Goal: Task Accomplishment & Management: Complete application form

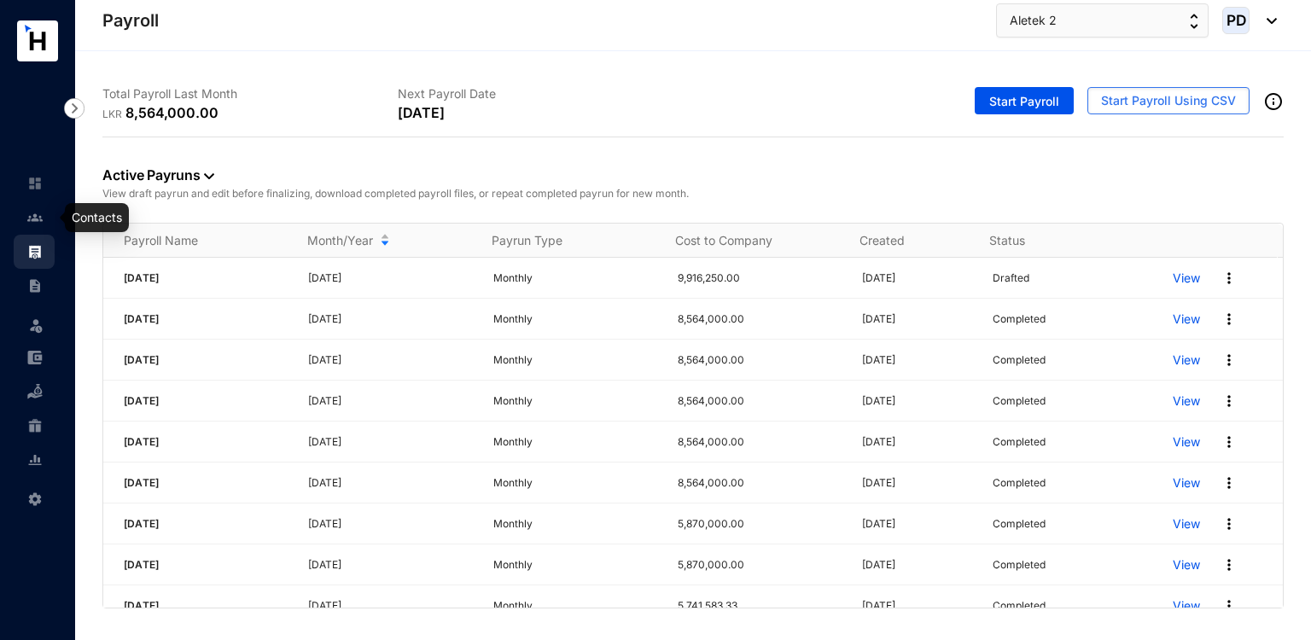
click at [31, 210] on img at bounding box center [34, 217] width 15 height 15
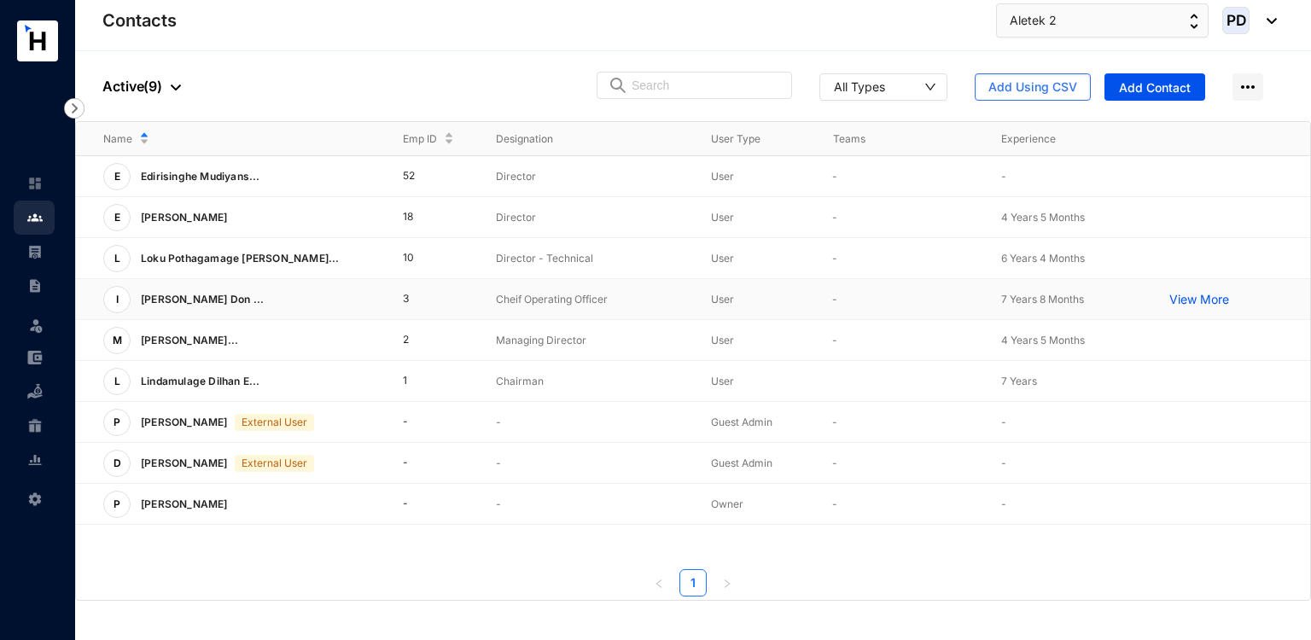
click at [403, 305] on td "3" at bounding box center [422, 299] width 94 height 41
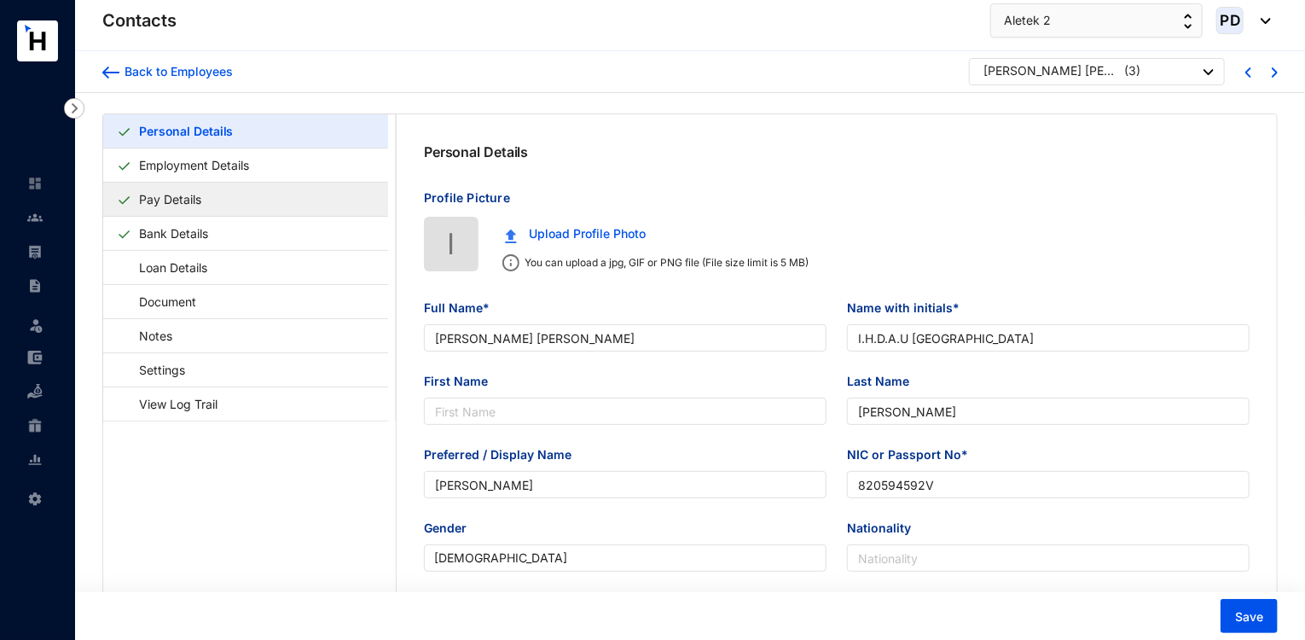
type input "[PERSON_NAME] [PERSON_NAME]"
type input "I.H.D.A.U [GEOGRAPHIC_DATA]"
type input "[PERSON_NAME]"
type input "820594592V"
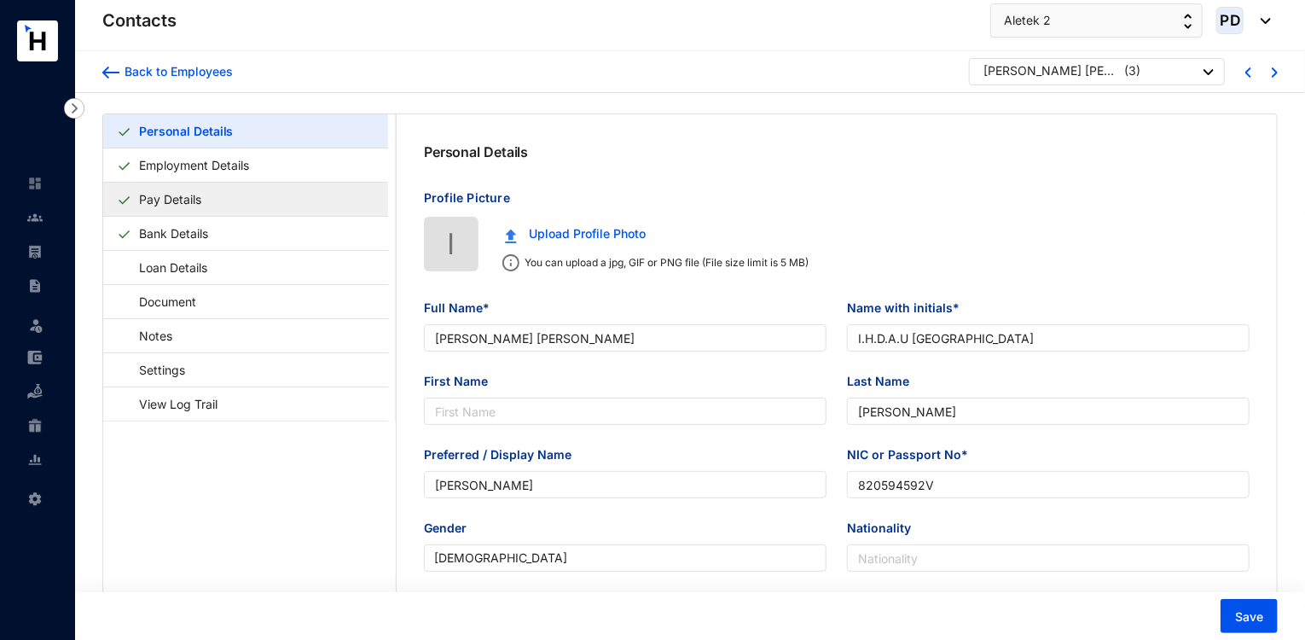
click at [208, 197] on link "Pay Details" at bounding box center [170, 199] width 76 height 35
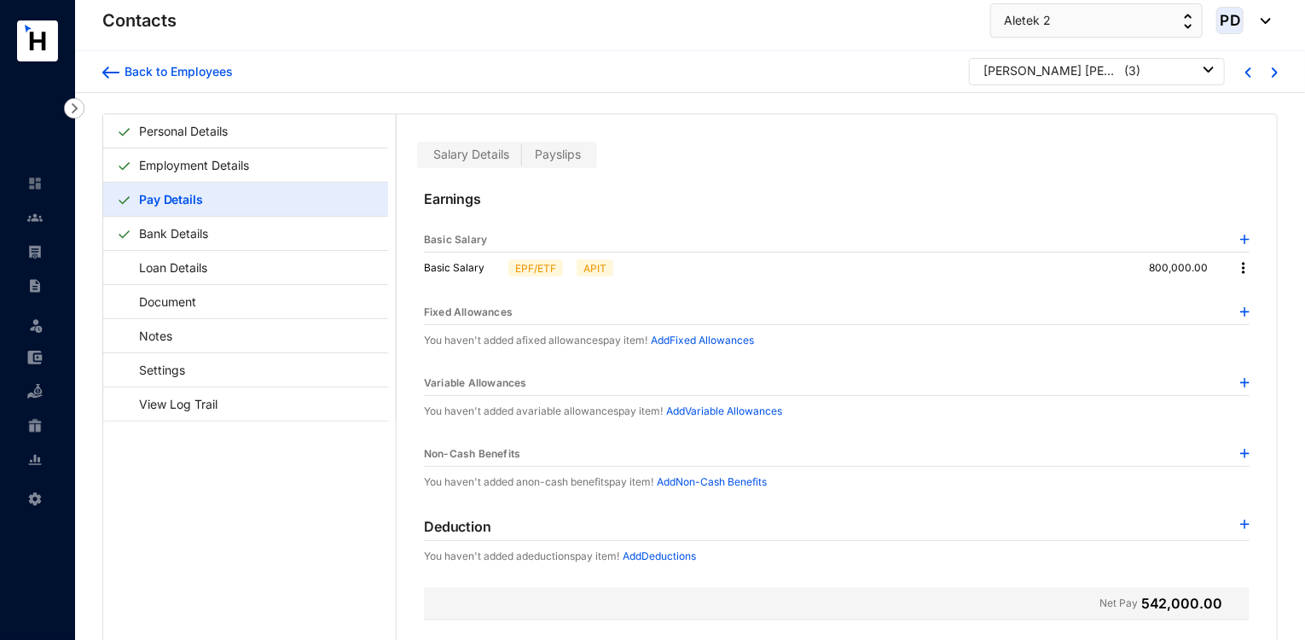
click at [560, 154] on span "Payslips" at bounding box center [558, 154] width 46 height 15
click at [522, 159] on input "Payslips" at bounding box center [522, 159] width 0 height 0
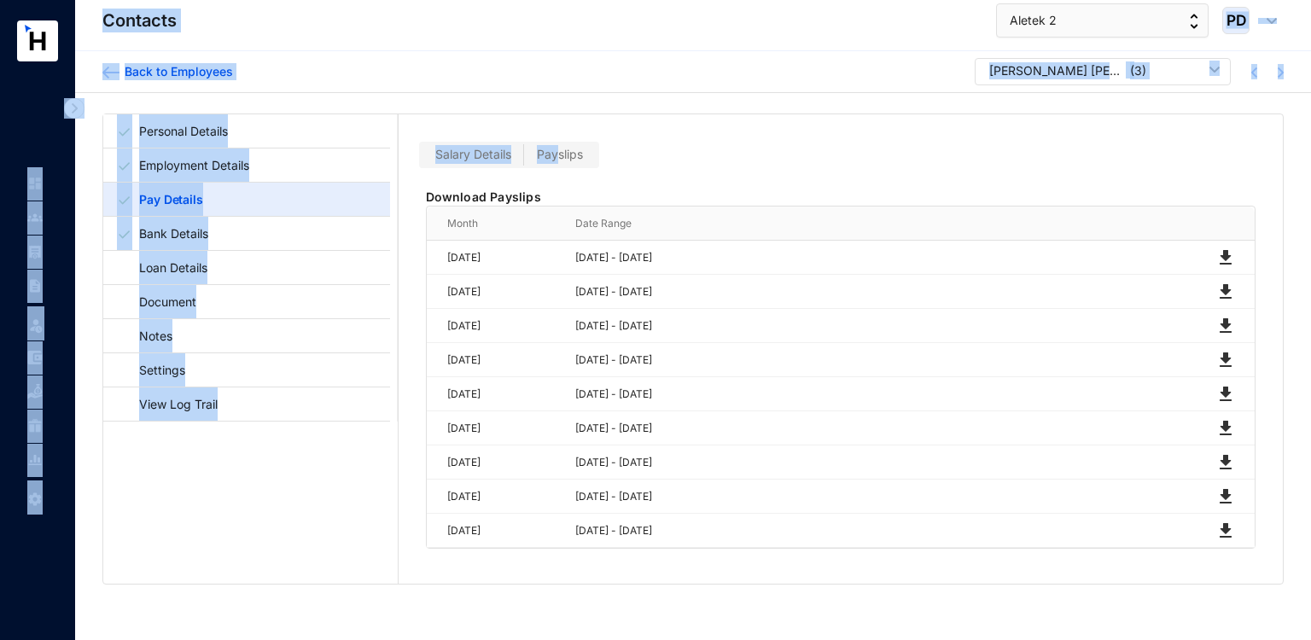
drag, startPoint x: 560, startPoint y: 154, endPoint x: 48, endPoint y: -64, distance: 556.6
click at [48, 0] on html "Contacts Leave Settings Contacts Aletek 2 PD Back to Employees [GEOGRAPHIC_DATA…" at bounding box center [655, 320] width 1311 height 640
click at [339, 67] on div "Back to Employees [GEOGRAPHIC_DATA][PERSON_NAME] [PERSON_NAME] ( 3 )" at bounding box center [692, 71] width 1181 height 27
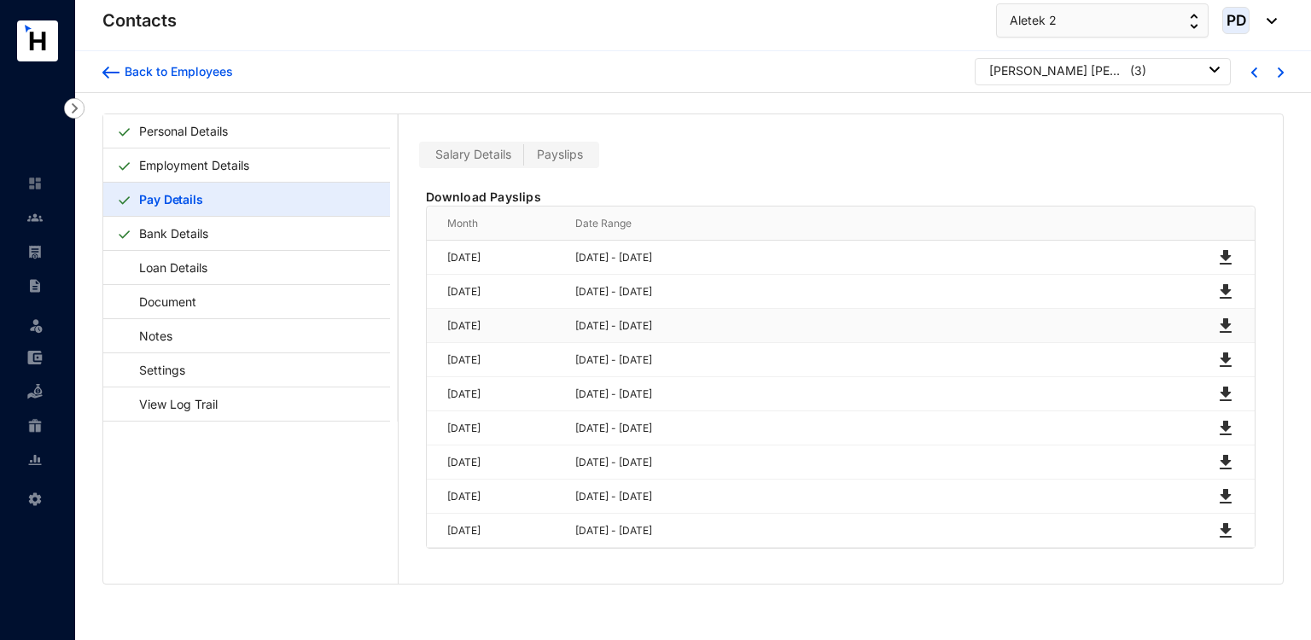
click at [1218, 323] on img at bounding box center [1225, 326] width 20 height 20
click at [1224, 285] on img at bounding box center [1225, 292] width 20 height 20
click at [1223, 256] on img at bounding box center [1225, 257] width 20 height 20
